Goal: Find specific page/section: Find specific page/section

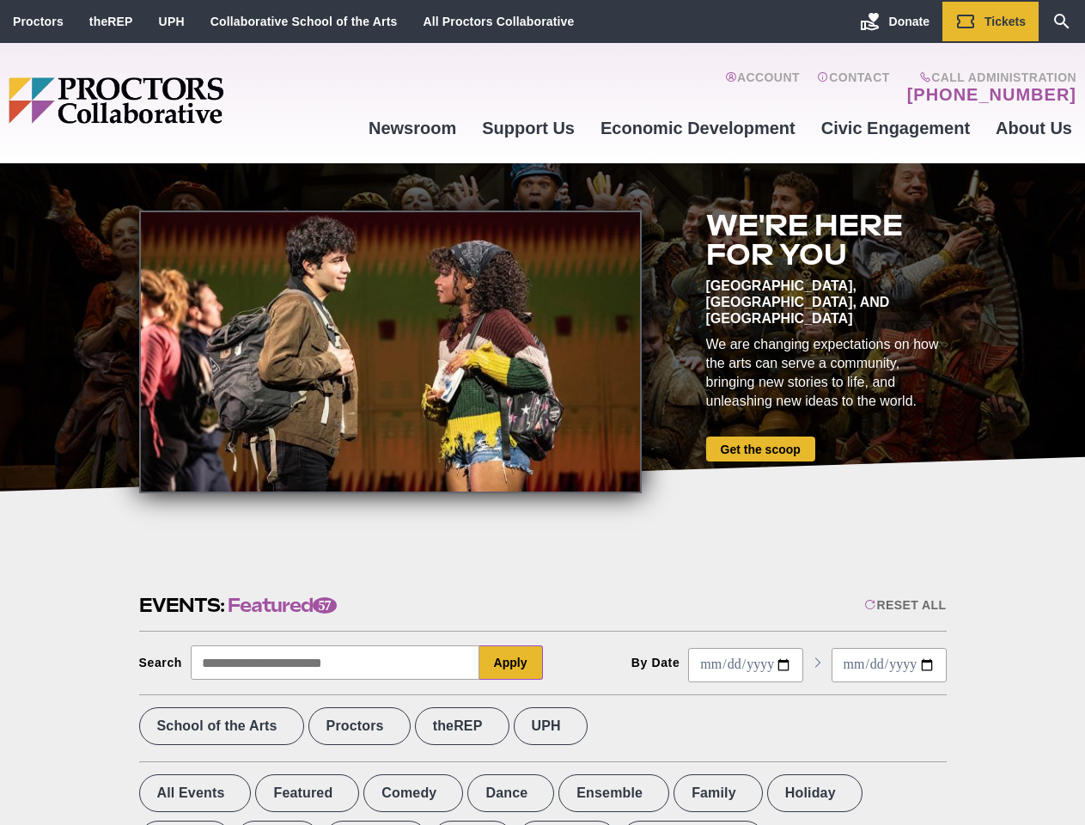
click at [542, 412] on div at bounding box center [390, 351] width 502 height 283
click at [904, 605] on div "Reset All" at bounding box center [905, 605] width 82 height 14
click at [511, 662] on button "Apply" at bounding box center [511, 662] width 64 height 34
